Goal: Task Accomplishment & Management: Use online tool/utility

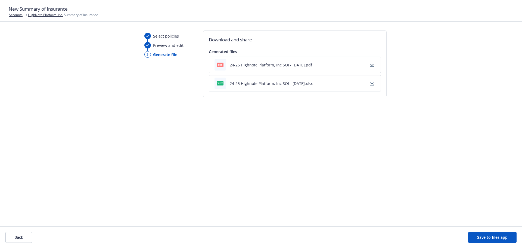
click at [358, 16] on div "Accounts HighNote Platform, Inc. Summary of Insurance" at bounding box center [261, 15] width 505 height 5
